Goal: Book appointment/travel/reservation

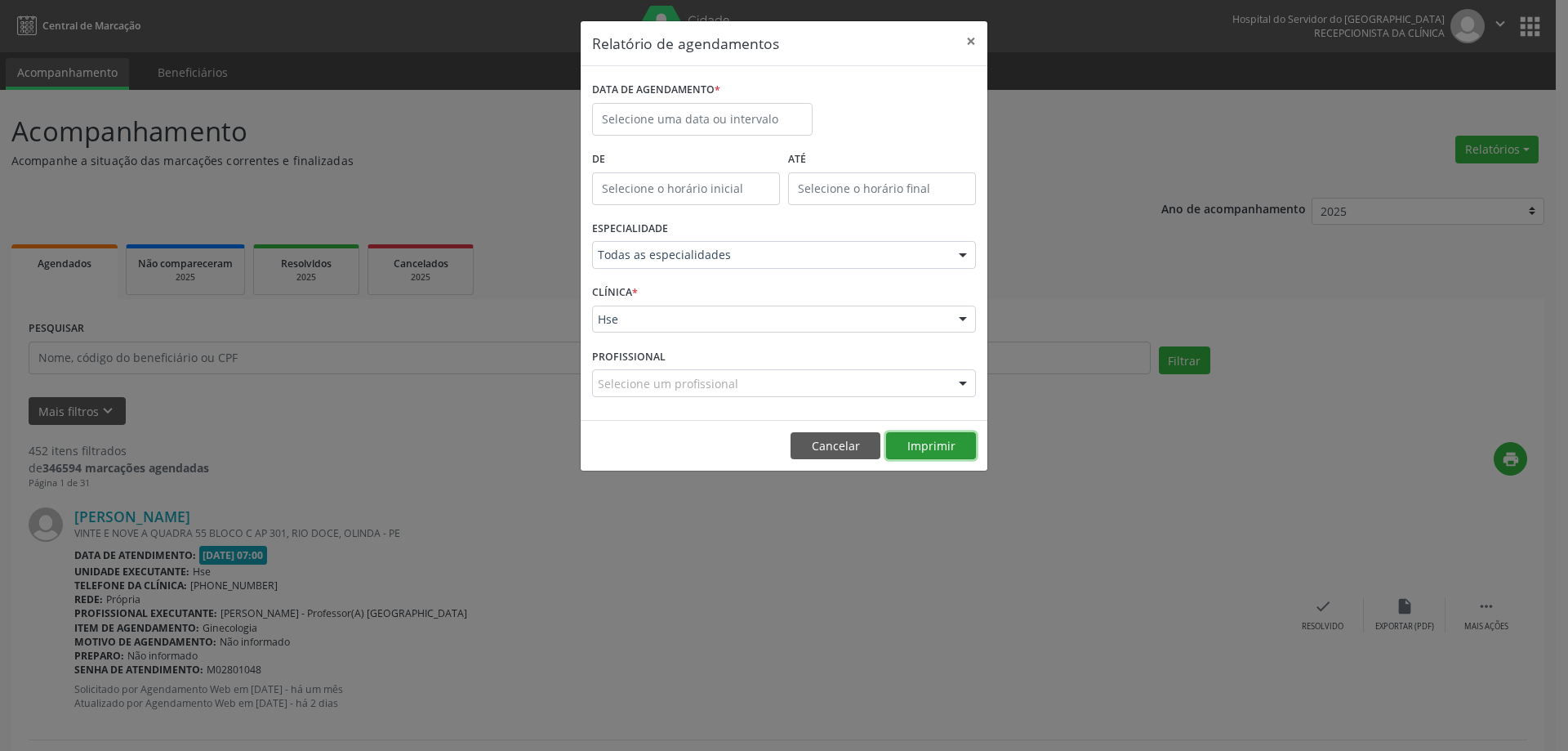
click at [931, 446] on button "Imprimir" at bounding box center [931, 446] width 90 height 28
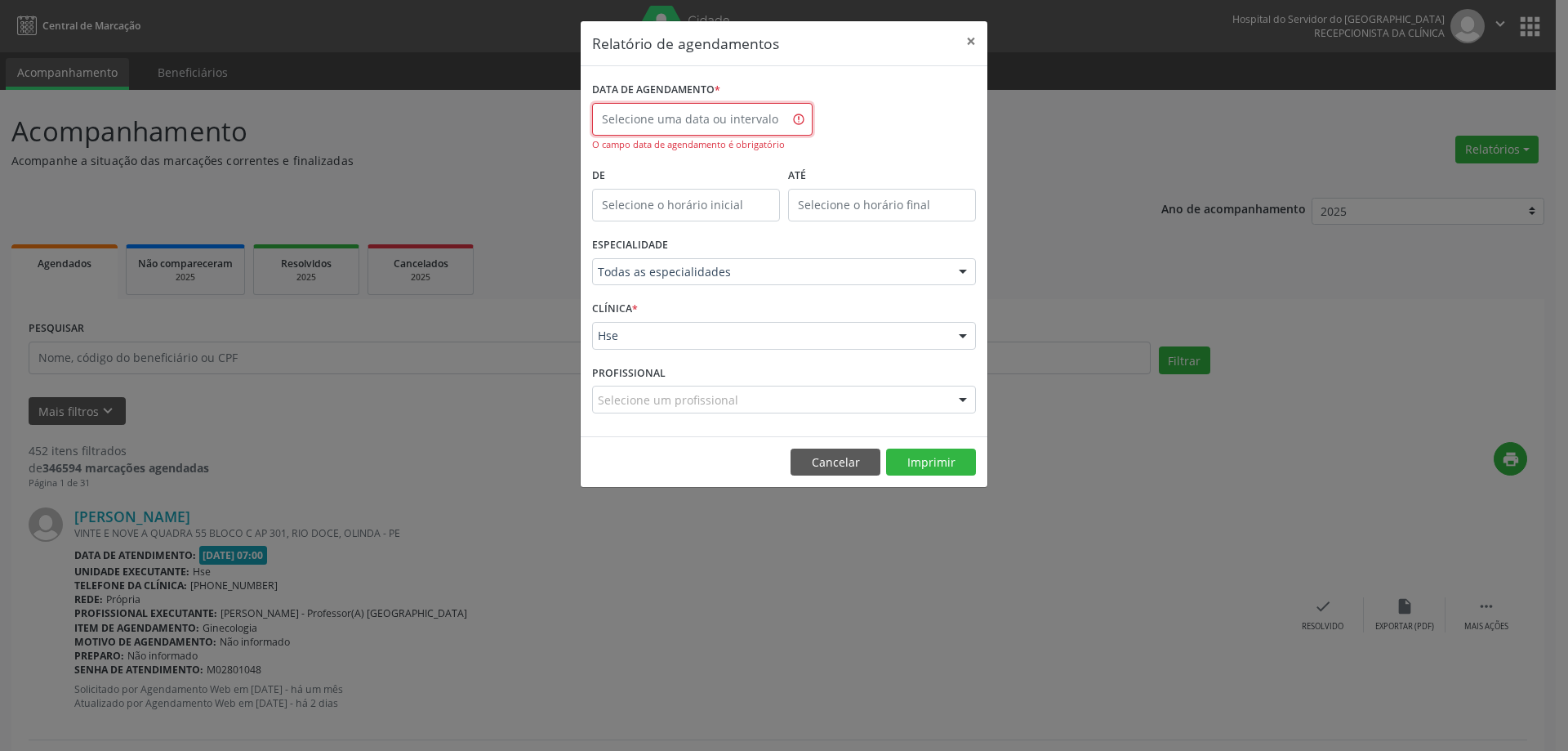
click at [723, 116] on input "text" at bounding box center [702, 119] width 220 height 33
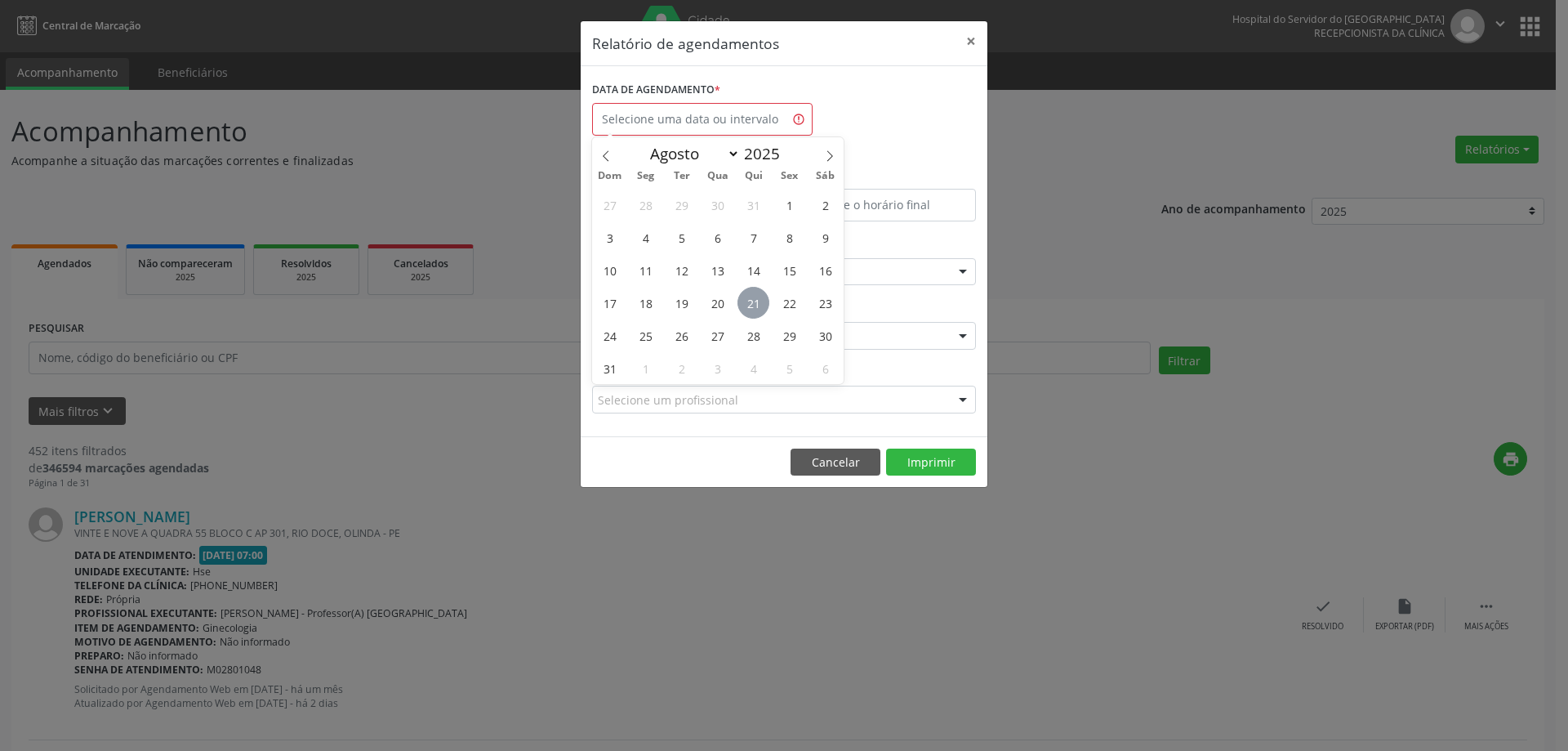
click at [756, 297] on span "21" at bounding box center [753, 302] width 32 height 32
type input "21/08/2025"
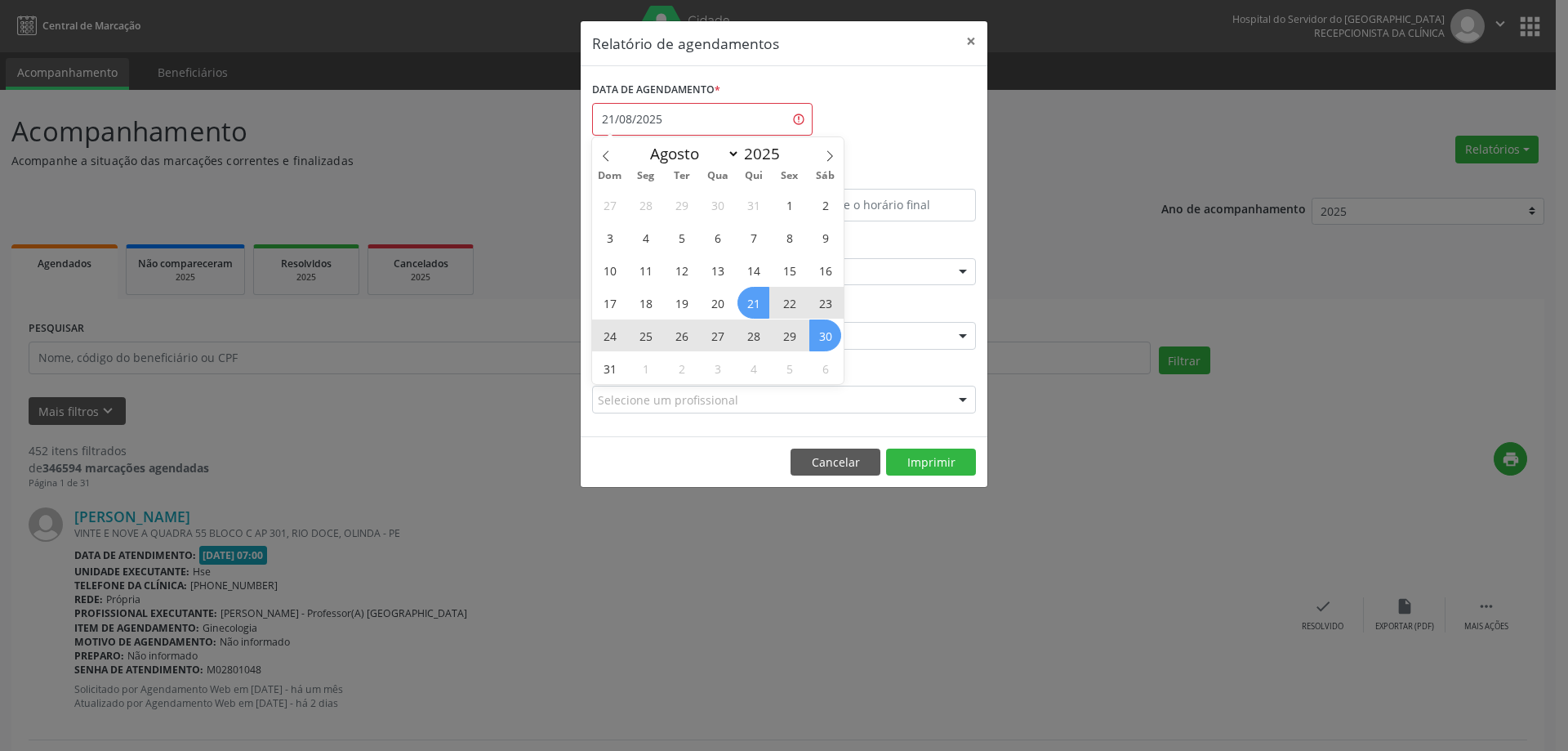
click at [831, 326] on span "30" at bounding box center [825, 335] width 32 height 32
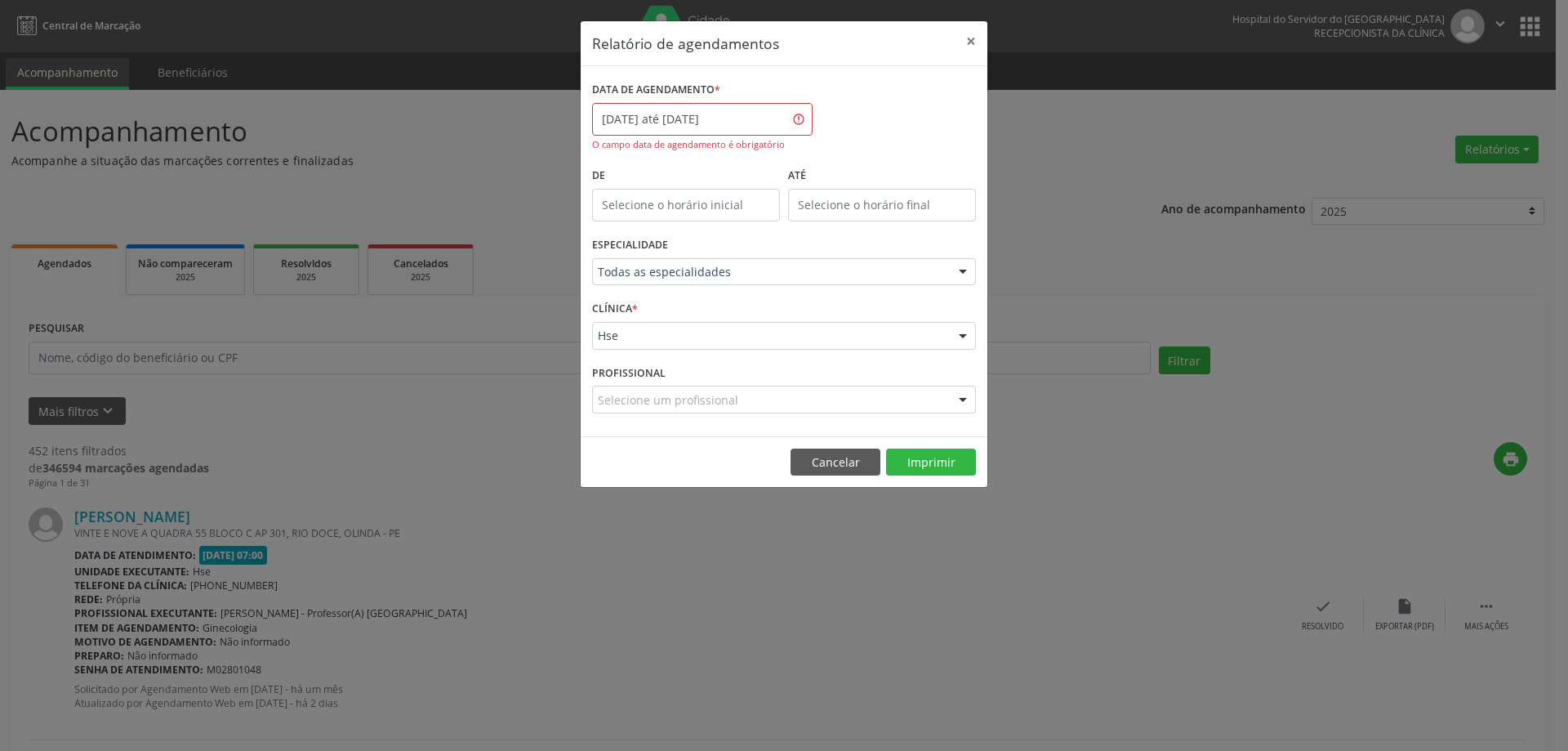
click at [831, 327] on div "Hse" at bounding box center [784, 336] width 384 height 28
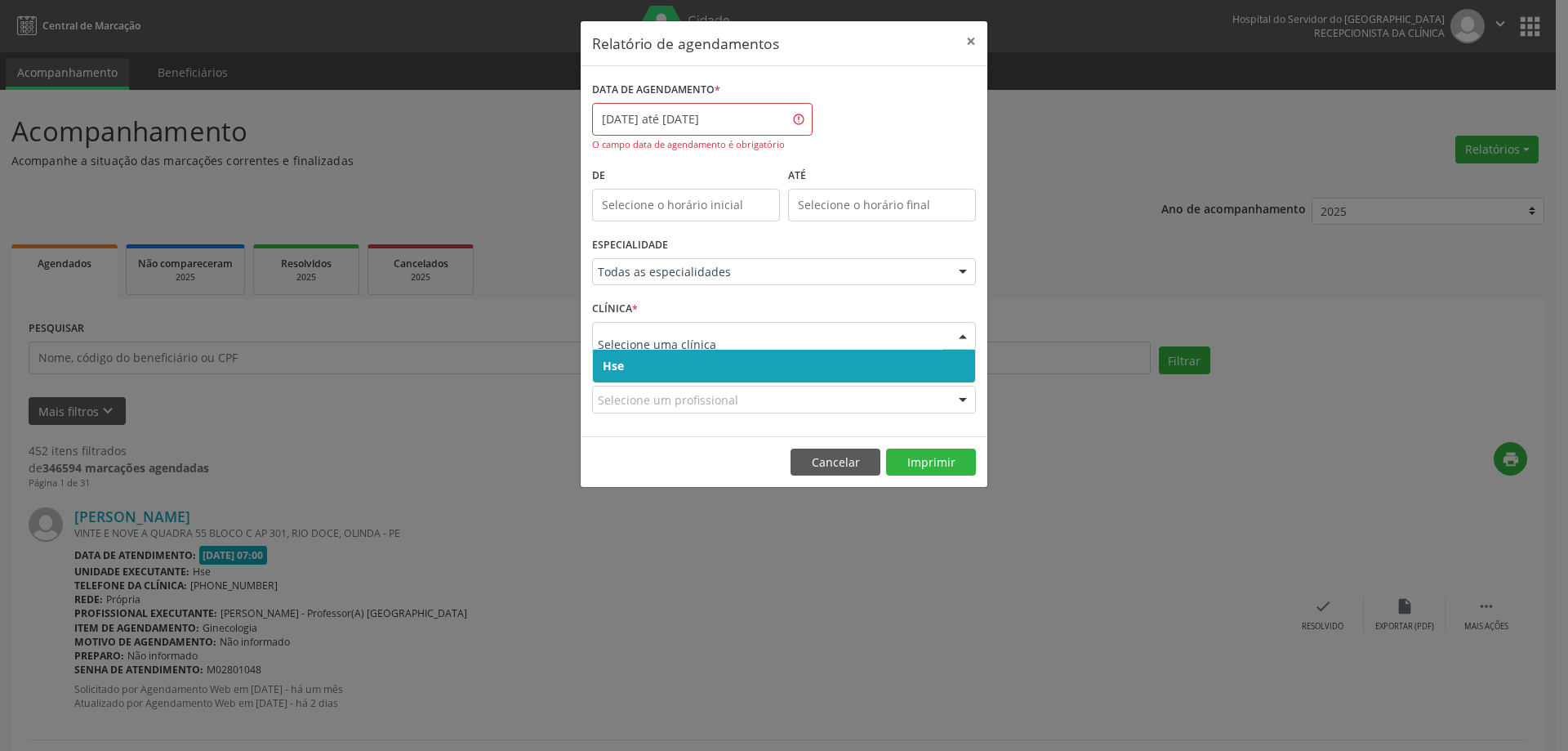
click at [757, 433] on div "DATA DE AGENDAMENTO * [DATE] até [DATE] O campo data de agendamento é obrigatór…" at bounding box center [784, 251] width 407 height 370
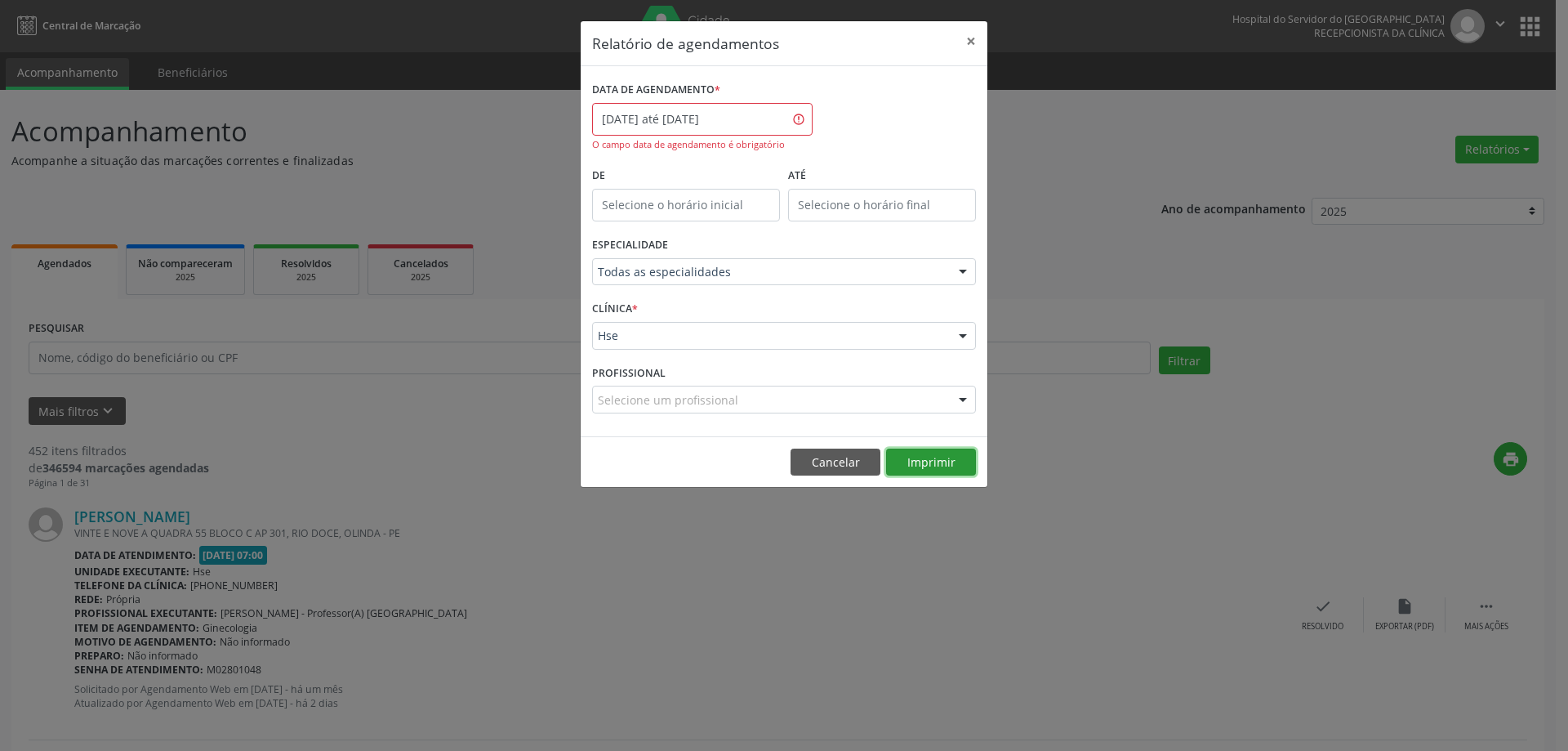
click at [956, 459] on button "Imprimir" at bounding box center [931, 462] width 90 height 28
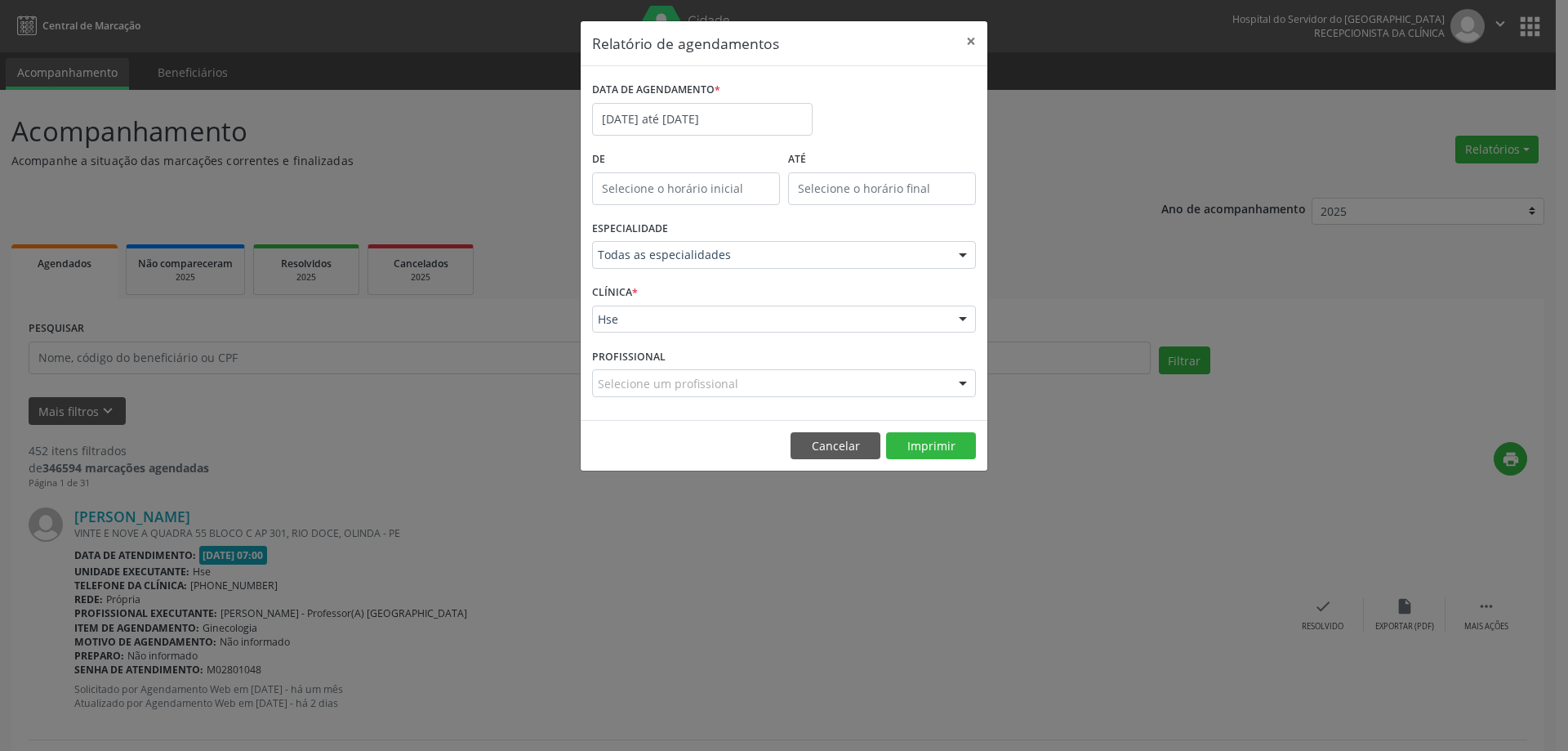
click at [729, 144] on div "DATA DE AGENDAMENTO * [DATE] até [DATE]" at bounding box center [703, 113] width 229 height 70
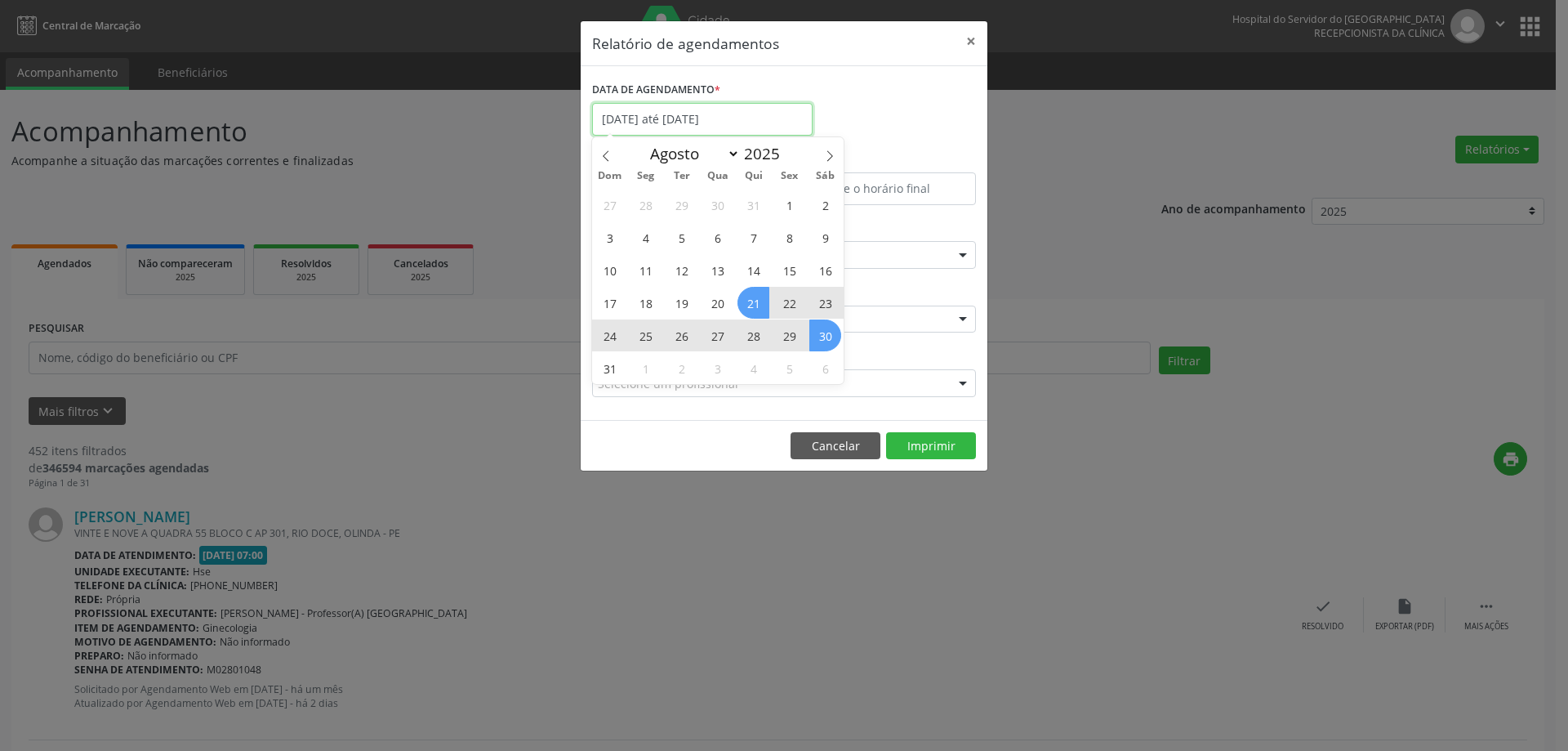
click at [747, 123] on input "[DATE] até [DATE]" at bounding box center [702, 119] width 220 height 33
click at [832, 157] on icon at bounding box center [830, 156] width 12 height 12
select select "8"
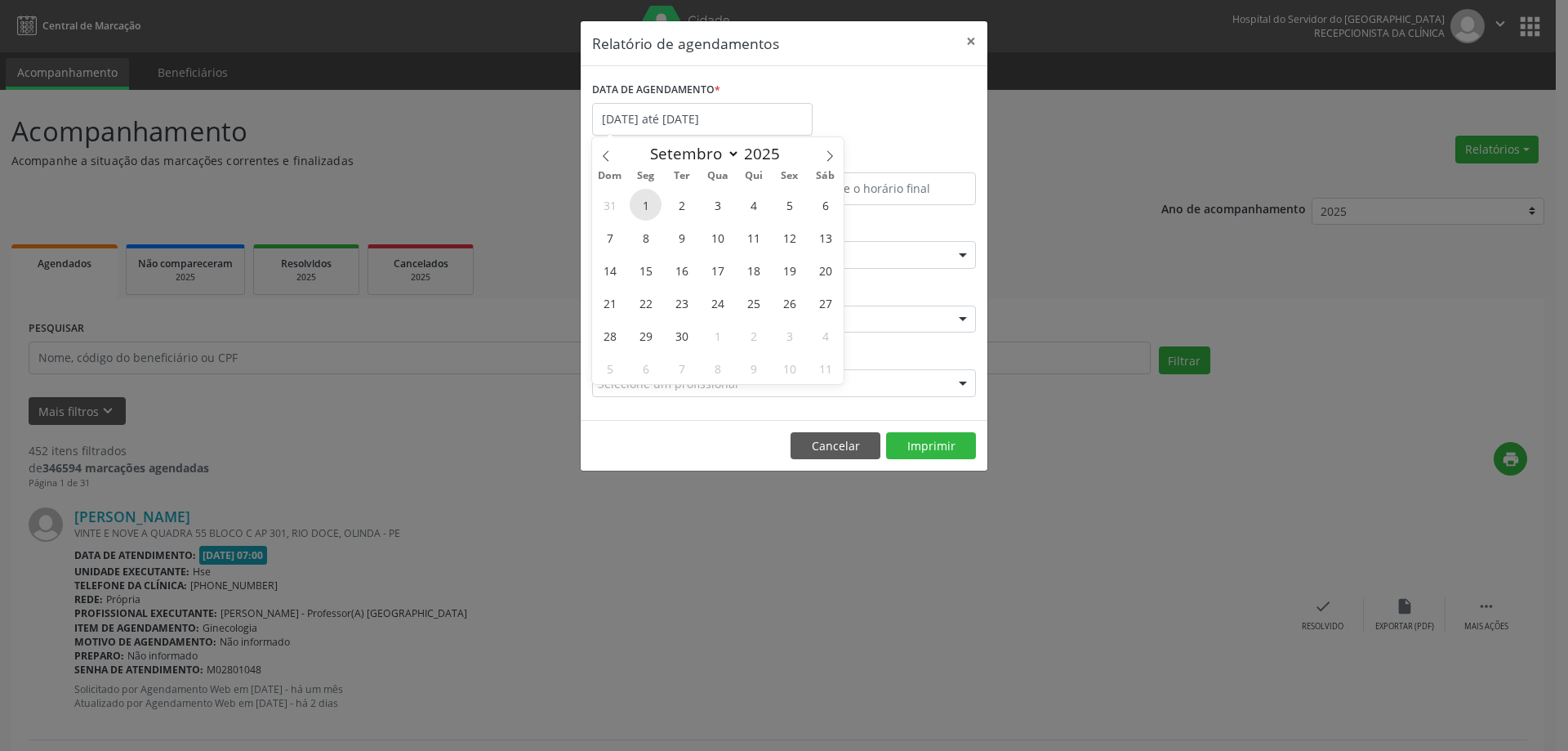
click at [636, 202] on span "1" at bounding box center [646, 204] width 32 height 32
type input "[DATE]"
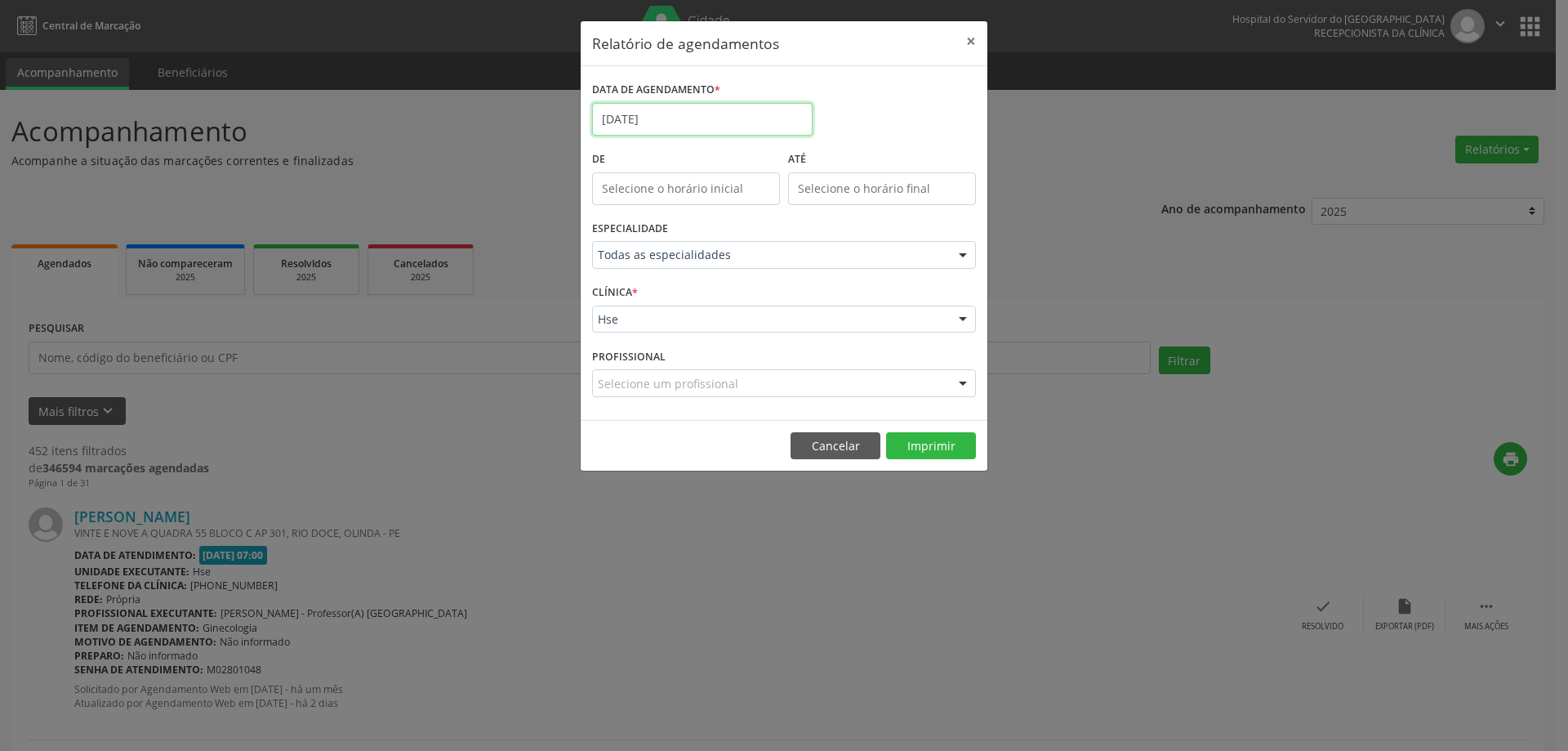
click at [708, 106] on input "[DATE]" at bounding box center [702, 119] width 220 height 33
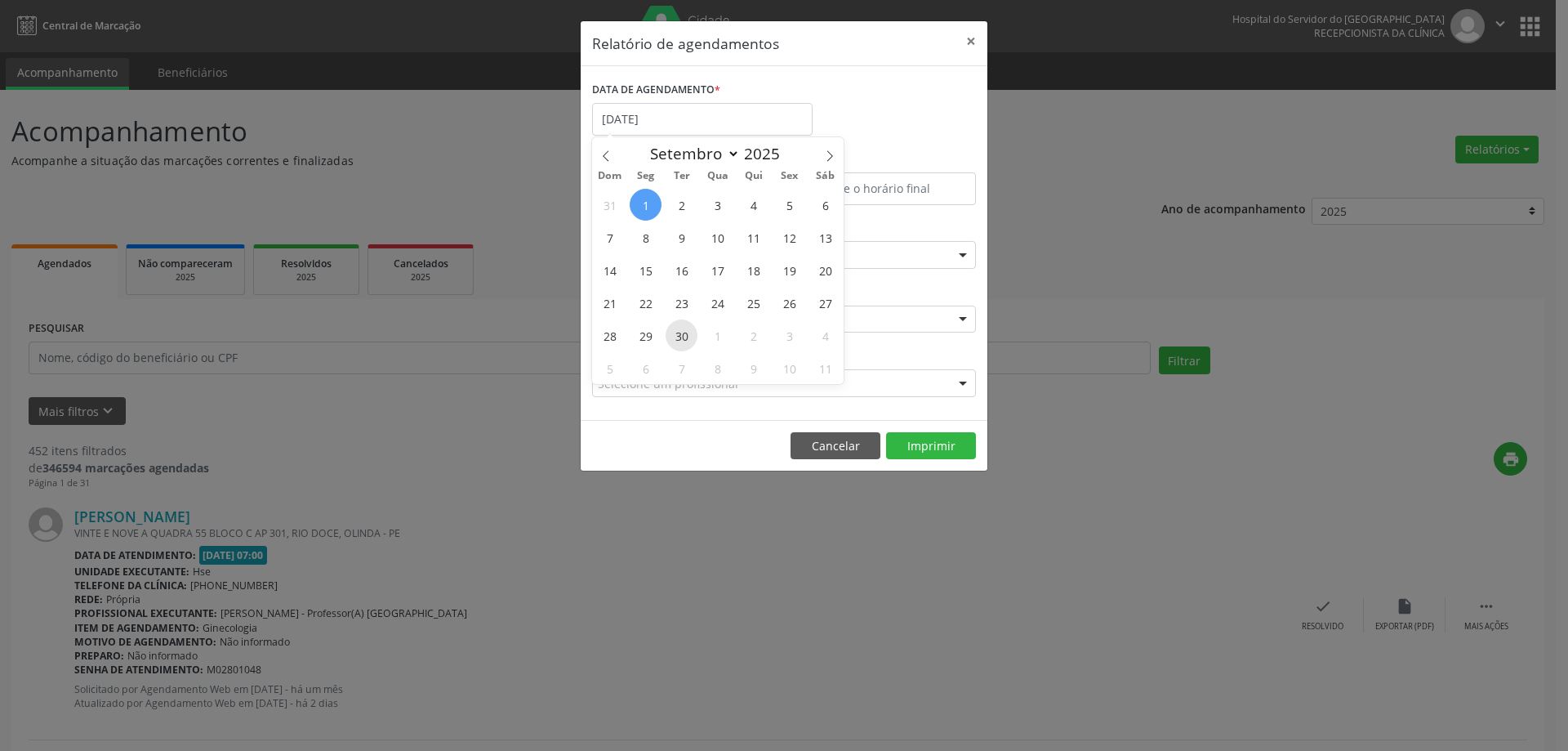
click at [678, 323] on span "30" at bounding box center [682, 335] width 32 height 32
type input "[DATE]"
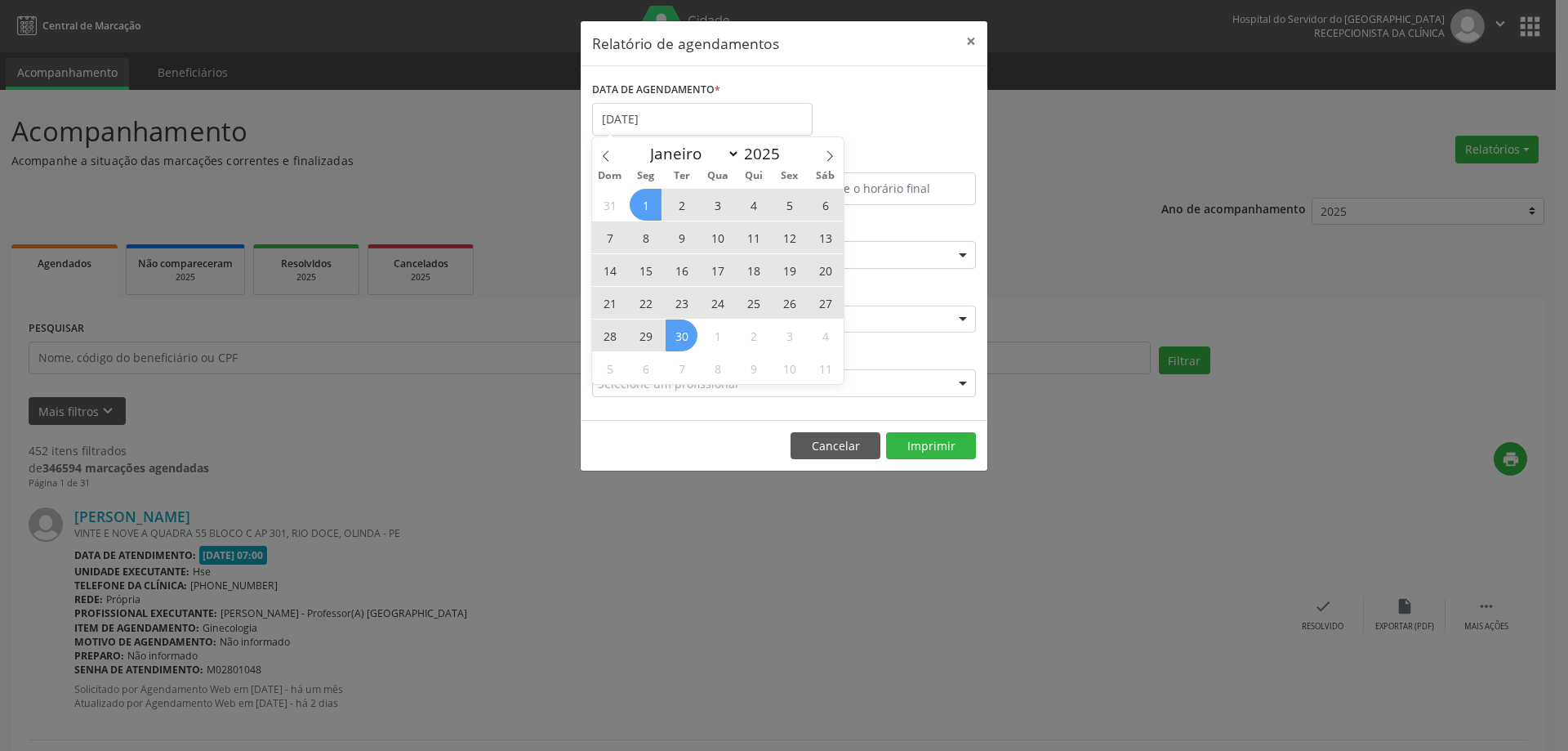
click at [645, 198] on span "1" at bounding box center [646, 204] width 32 height 32
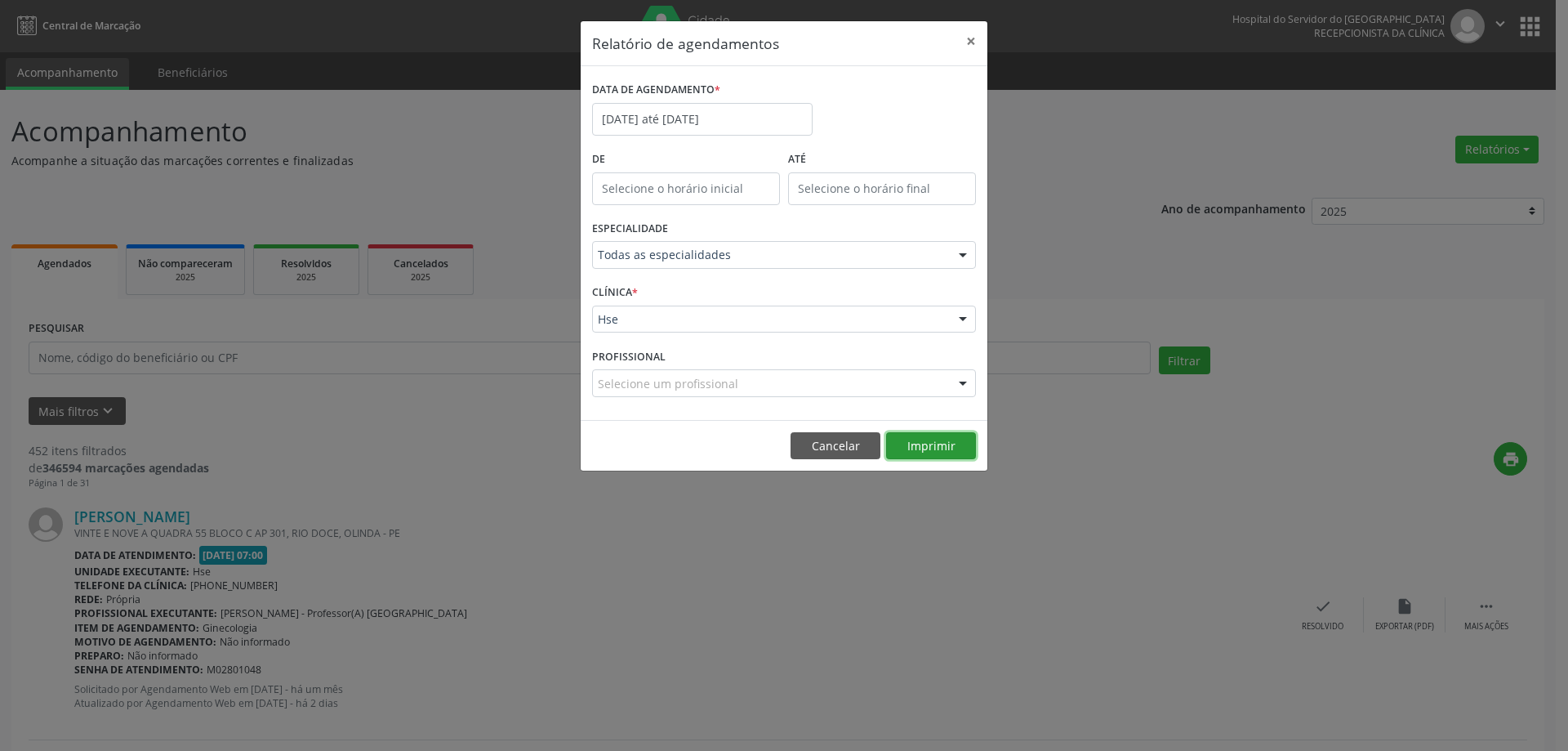
click at [932, 454] on button "Imprimir" at bounding box center [931, 446] width 90 height 28
